Goal: Communication & Community: Connect with others

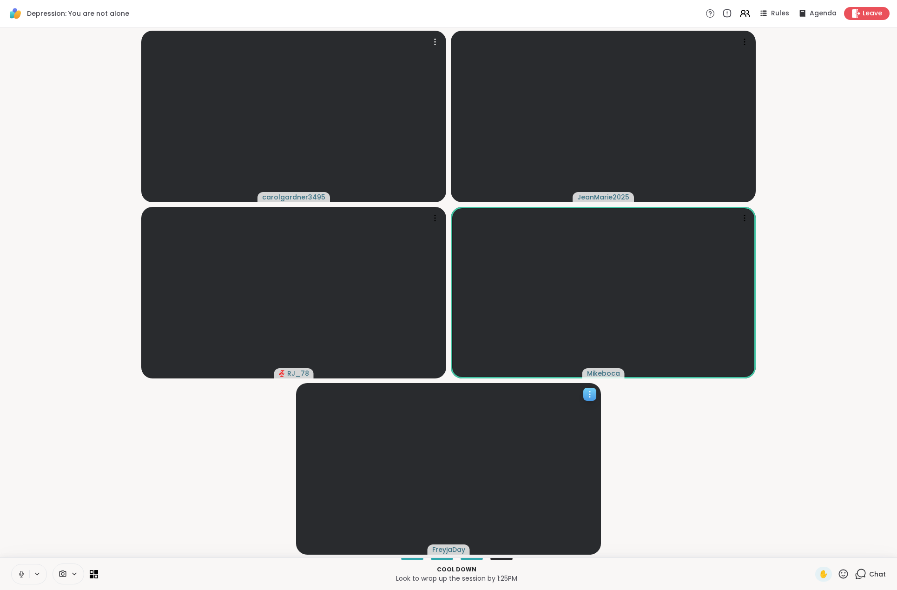
click at [589, 396] on icon at bounding box center [589, 394] width 9 height 9
click at [571, 404] on h4 "View Profile" at bounding box center [557, 402] width 39 height 9
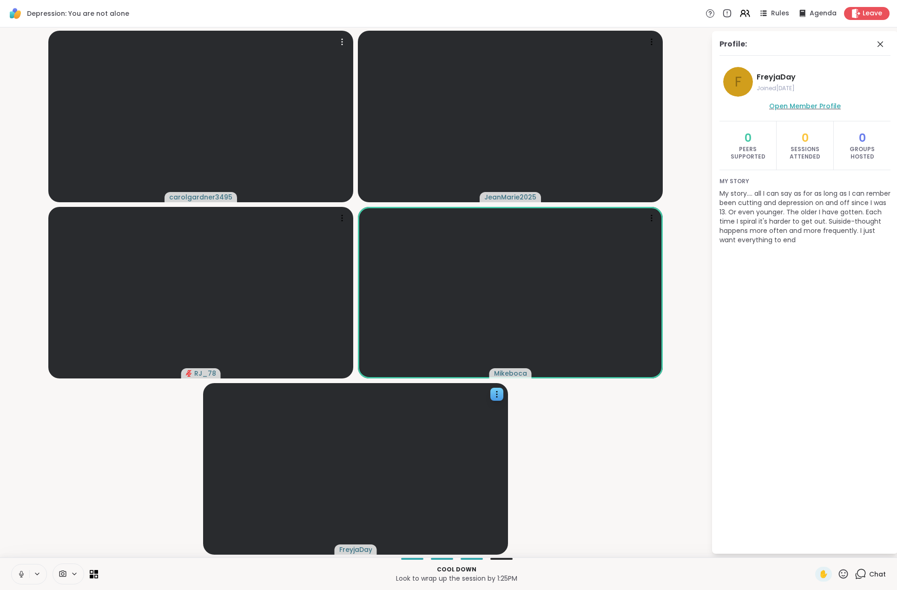
click at [823, 103] on span "Open Member Profile" at bounding box center [806, 105] width 72 height 9
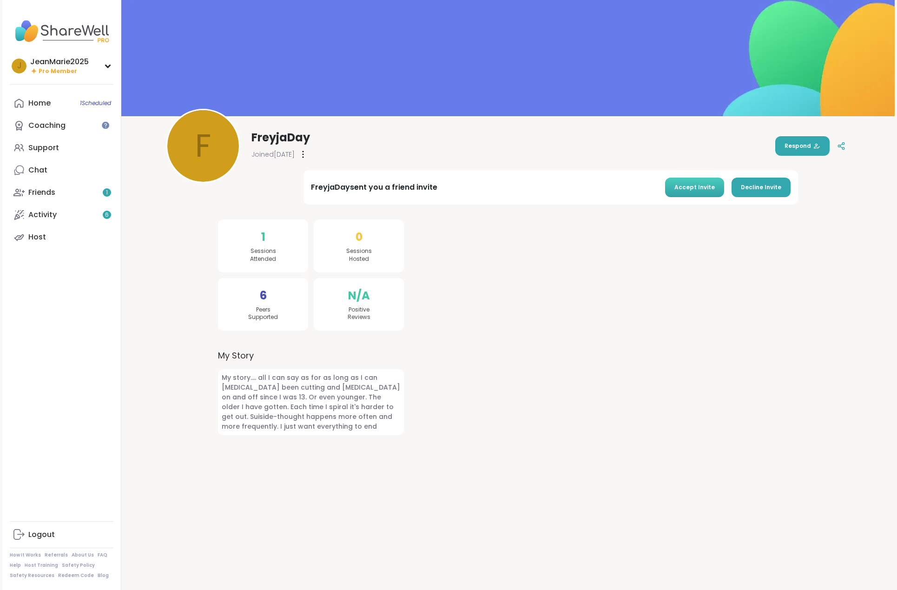
click at [697, 185] on span "Accept Invite" at bounding box center [695, 187] width 40 height 8
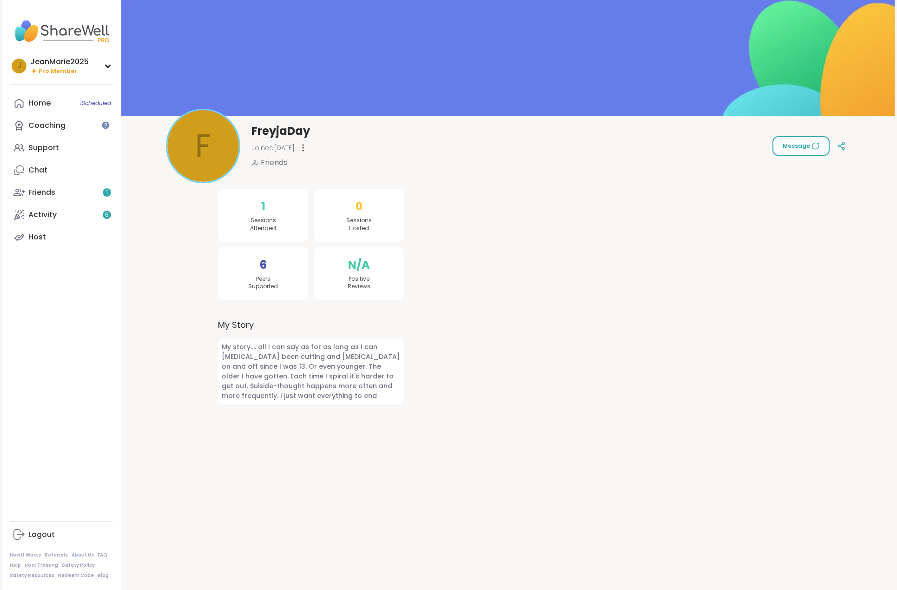
click at [803, 146] on span "Message" at bounding box center [801, 146] width 37 height 8
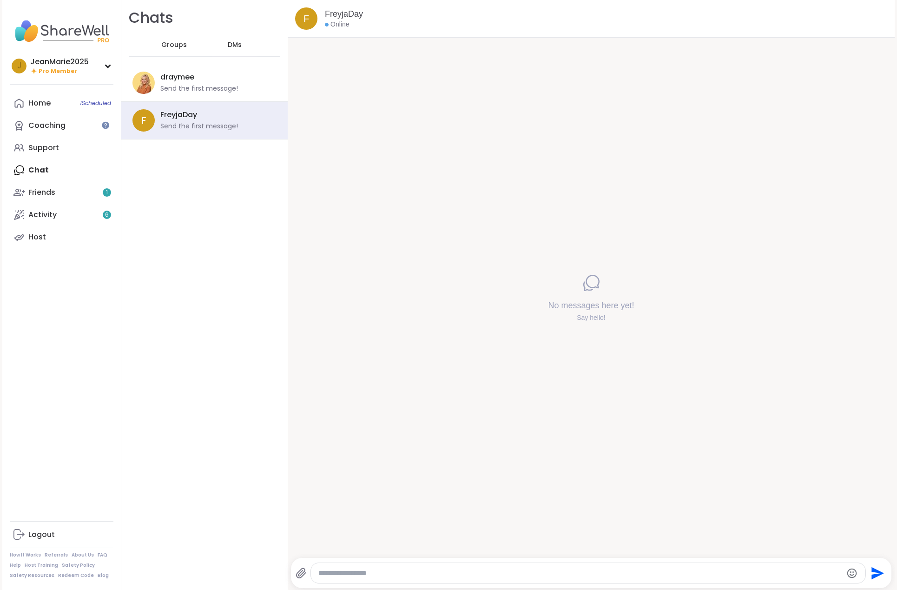
click at [395, 573] on textarea "Type your message" at bounding box center [581, 573] width 524 height 9
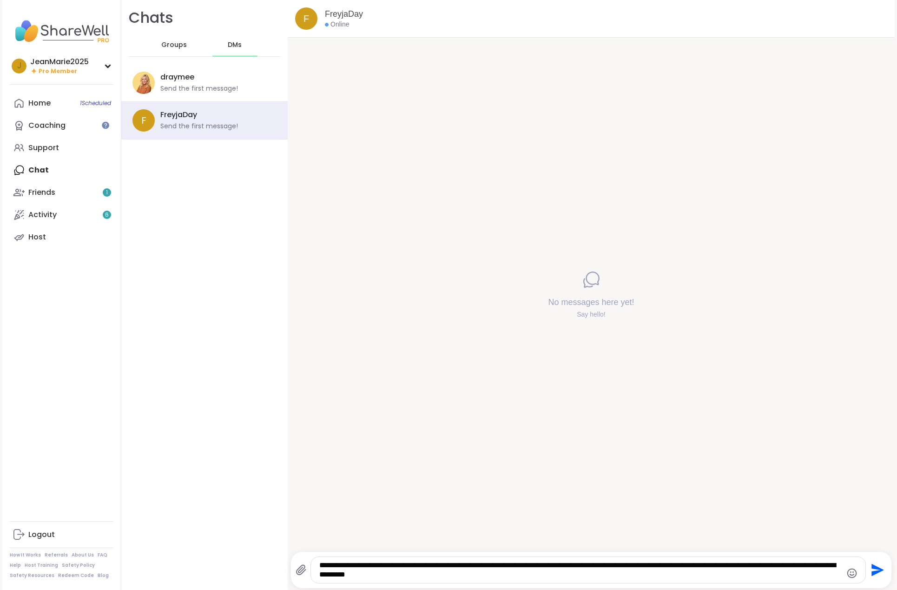
click at [782, 564] on textarea "**********" at bounding box center [580, 570] width 522 height 19
type textarea "**********"
click at [878, 569] on icon "Send" at bounding box center [877, 570] width 15 height 15
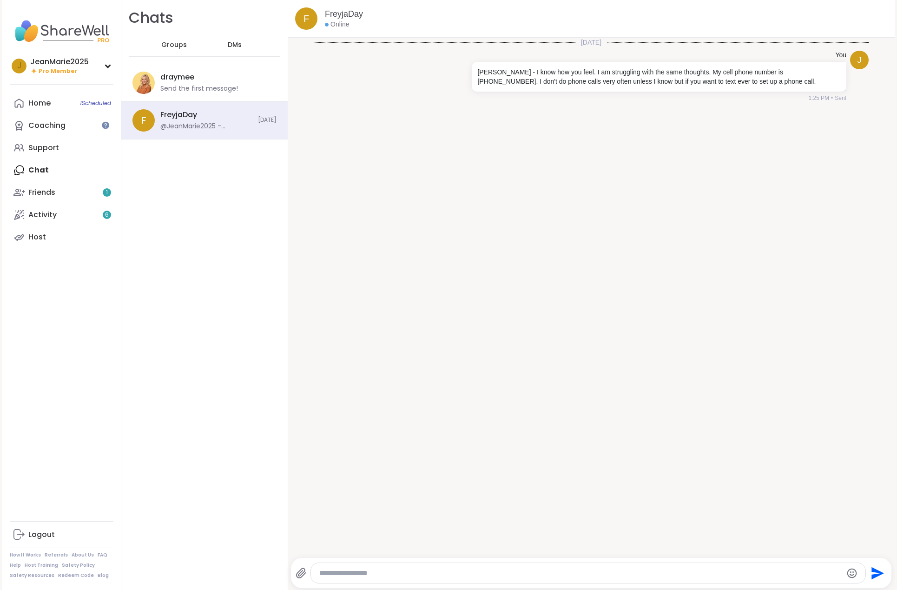
click at [49, 26] on img at bounding box center [62, 31] width 104 height 33
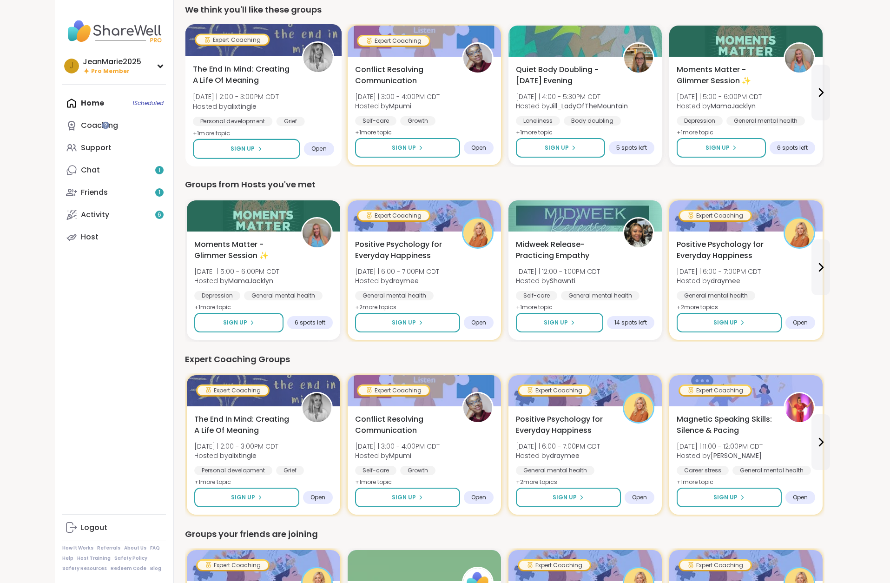
scroll to position [279, 0]
